Goal: Information Seeking & Learning: Understand process/instructions

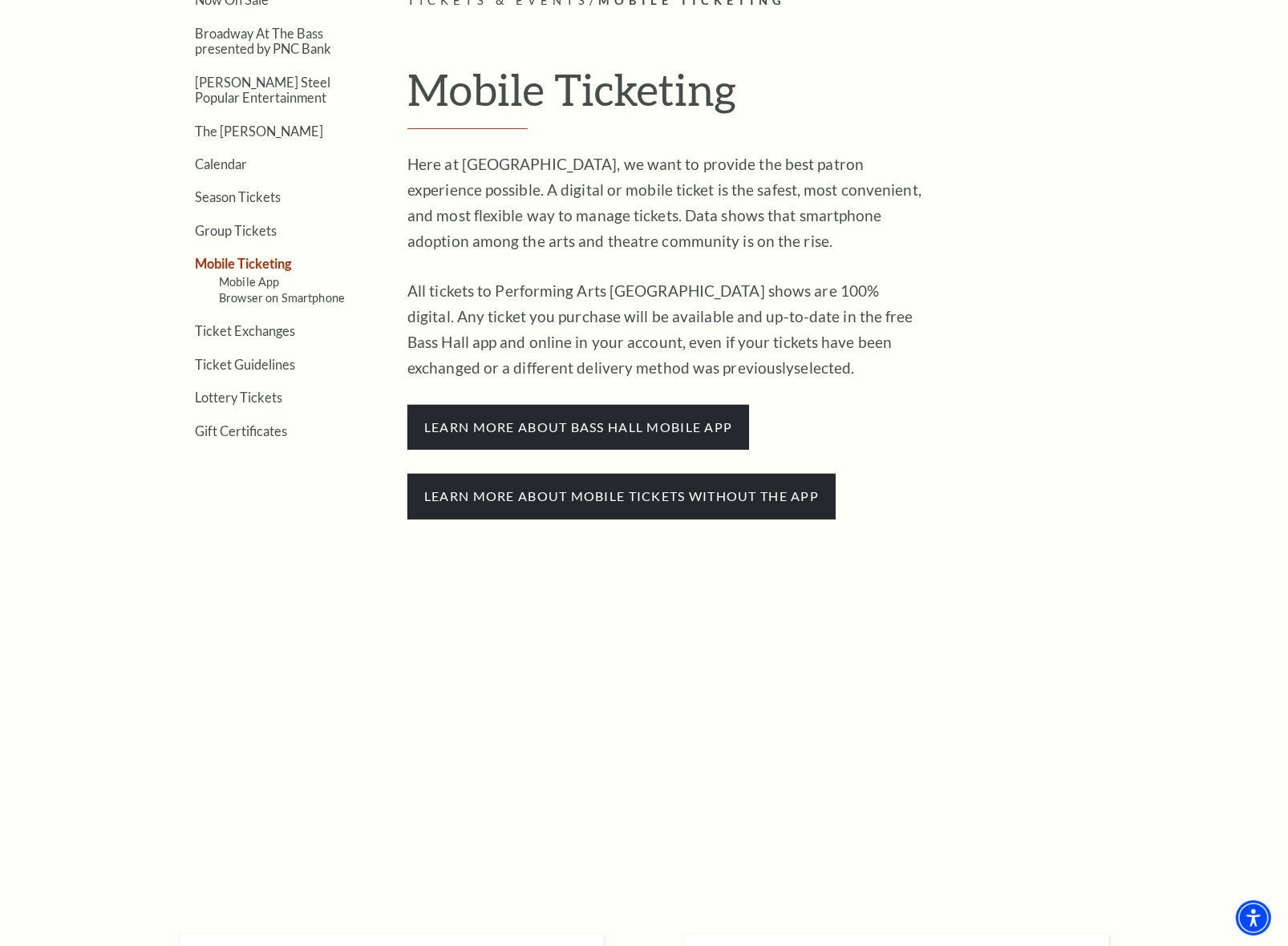
scroll to position [501, 0]
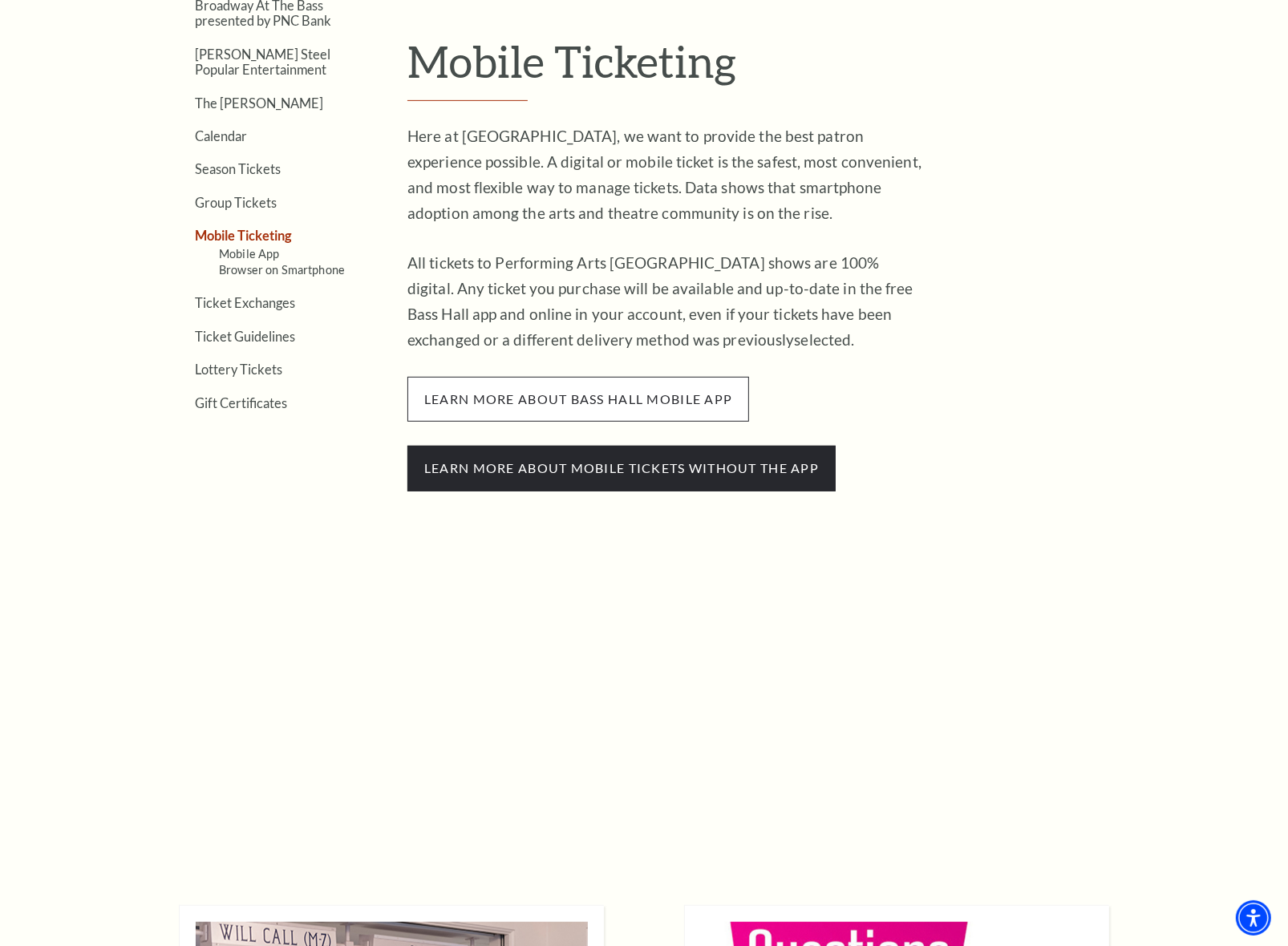
click at [501, 407] on span "learn more about bass hall mobile app" at bounding box center [577, 399] width 342 height 45
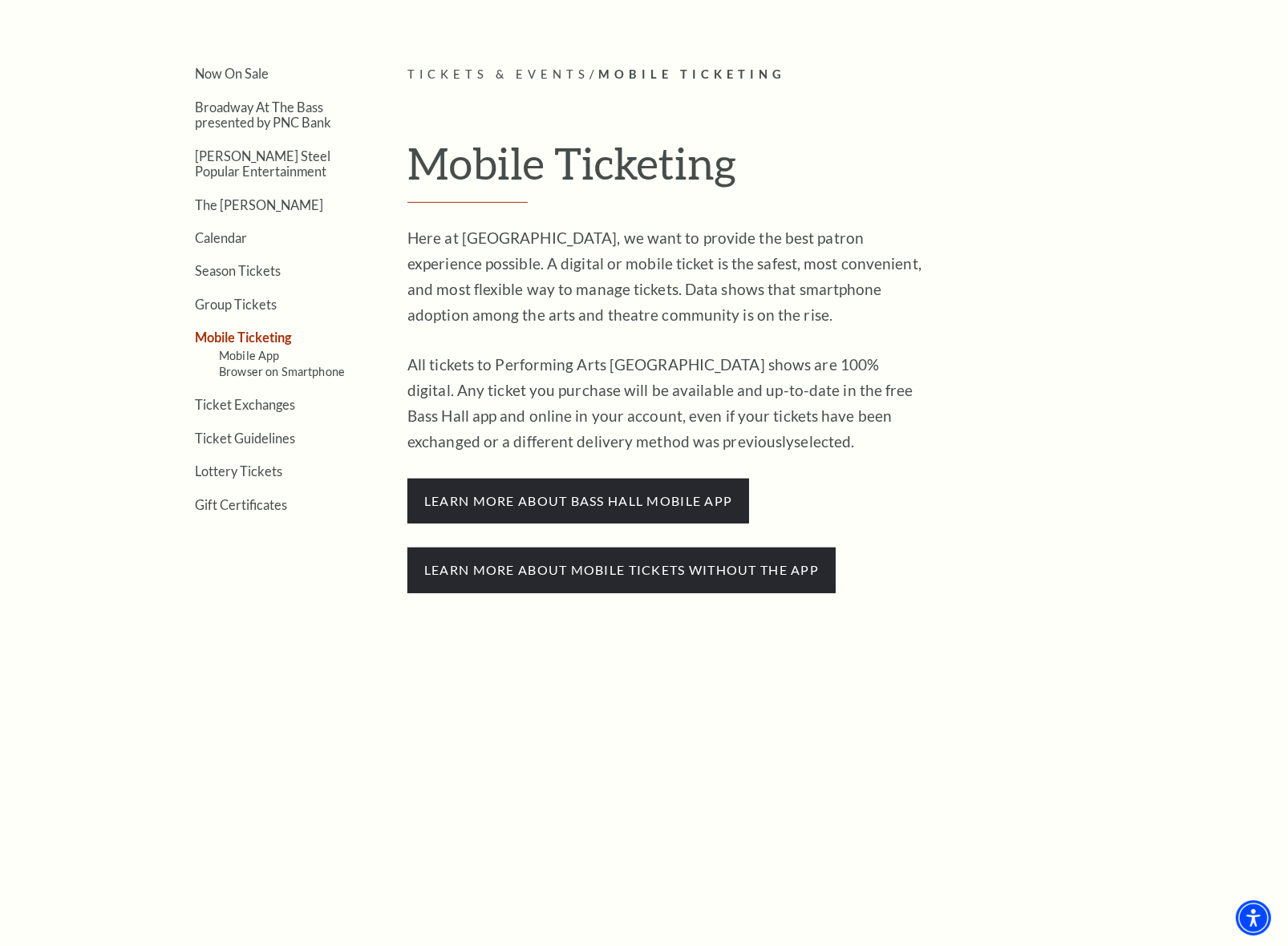
scroll to position [401, 0]
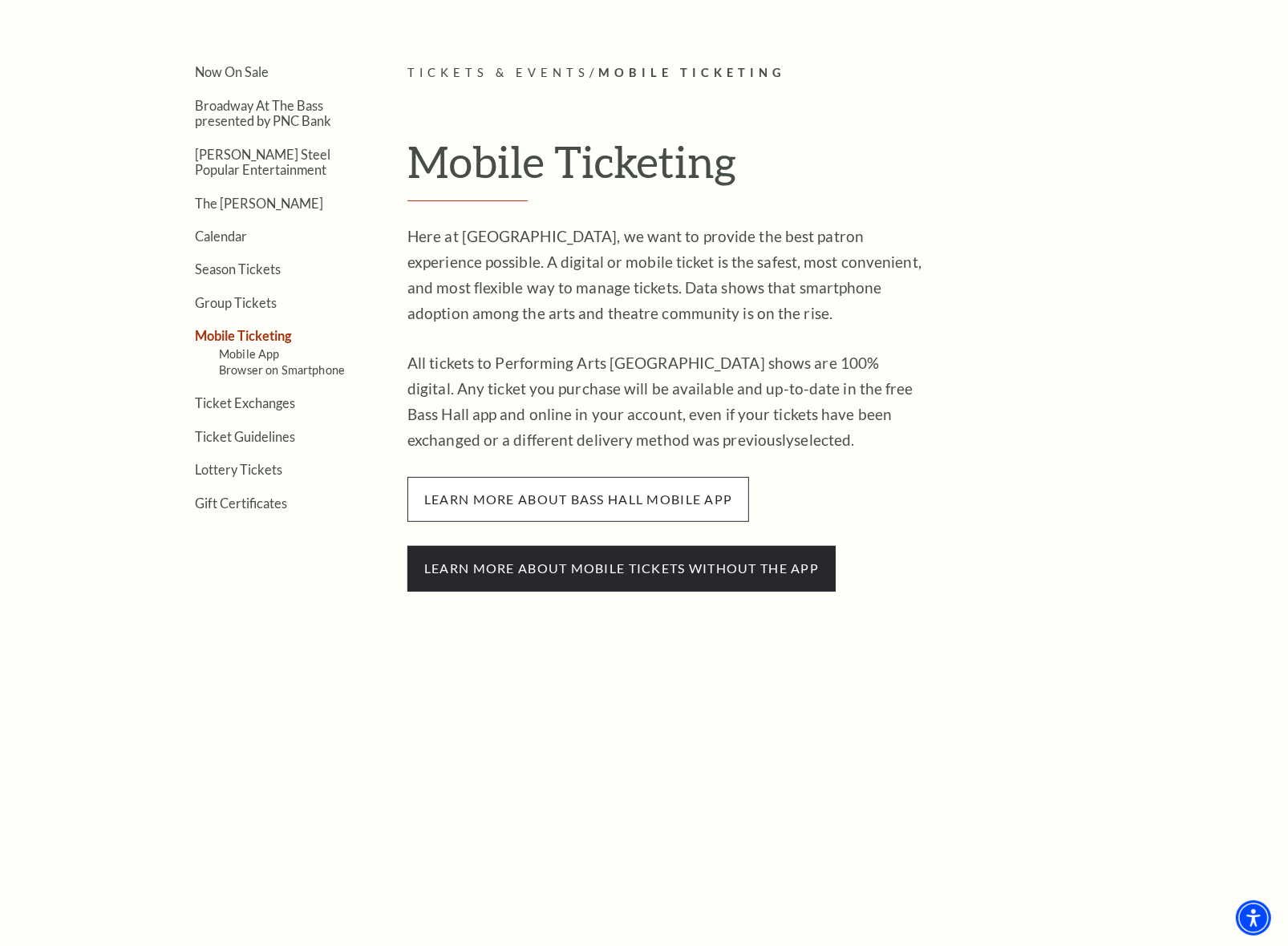
click at [675, 491] on span "learn more about bass hall mobile app" at bounding box center [577, 499] width 342 height 45
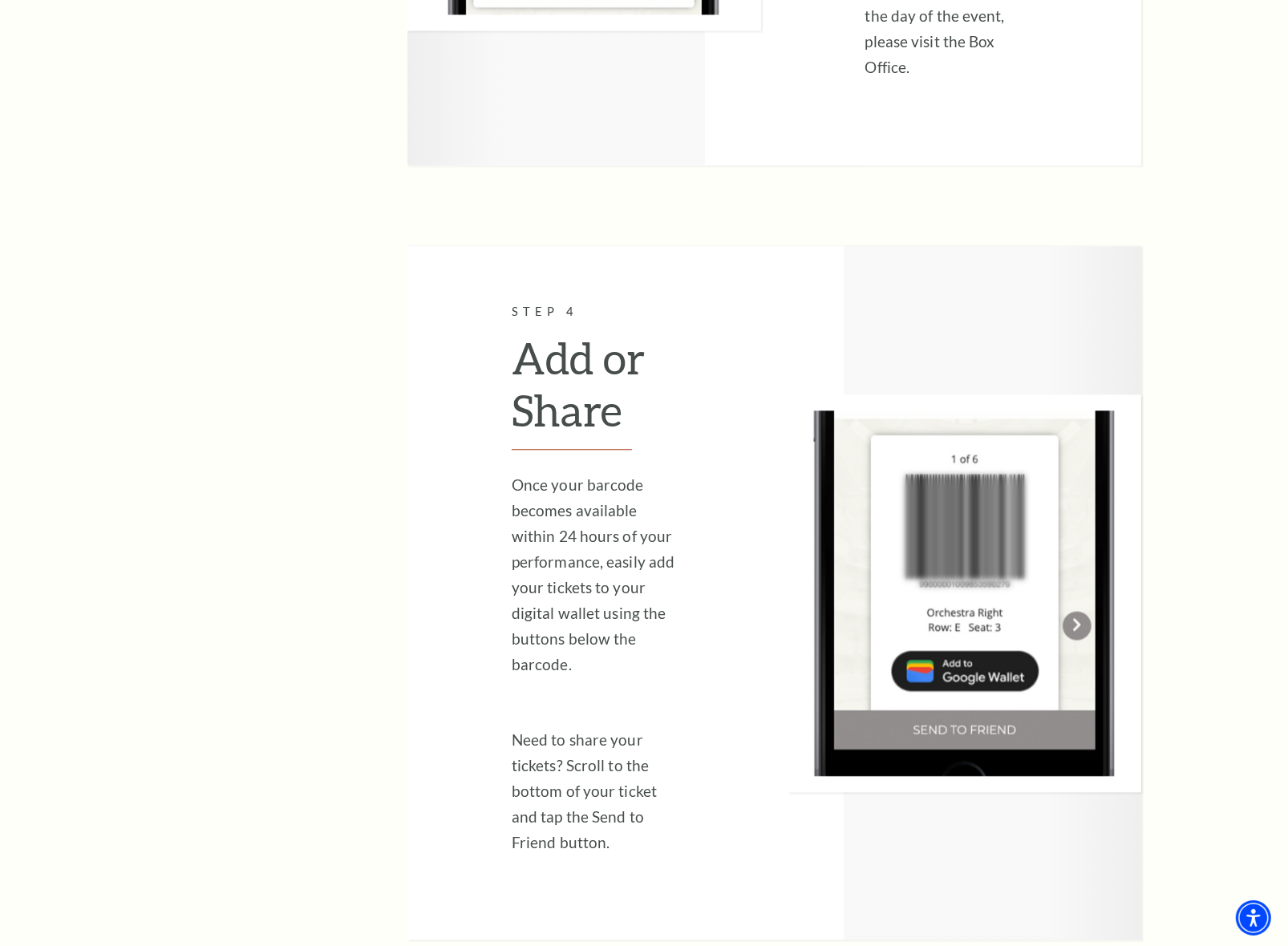
scroll to position [3203, 0]
